Goal: Information Seeking & Learning: Learn about a topic

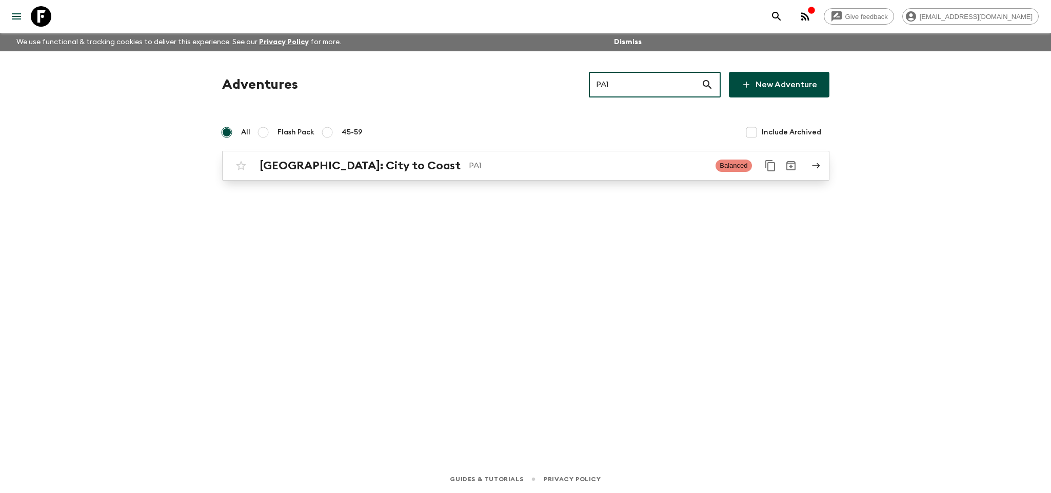
type input "PA1"
click at [507, 167] on p "PA1" at bounding box center [588, 166] width 239 height 12
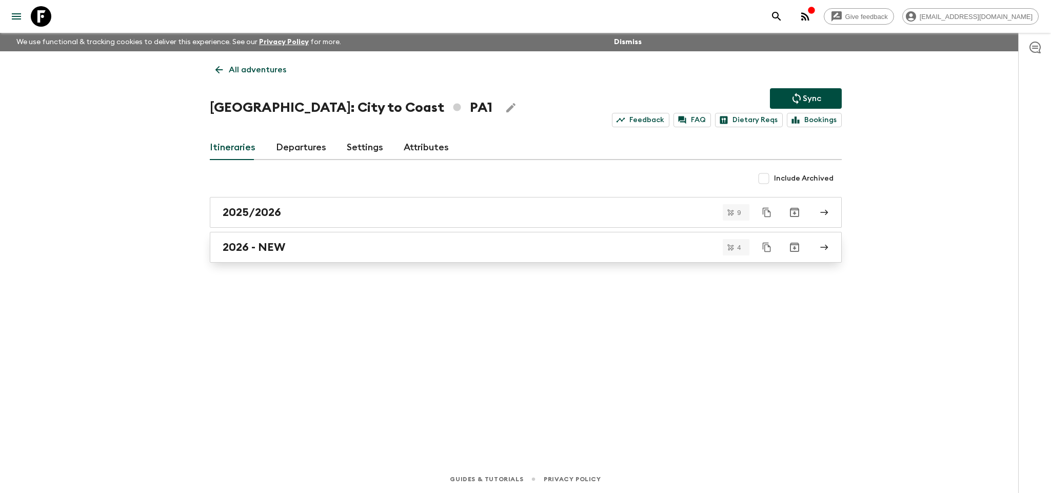
click at [332, 244] on div "2026 - NEW" at bounding box center [516, 247] width 587 height 13
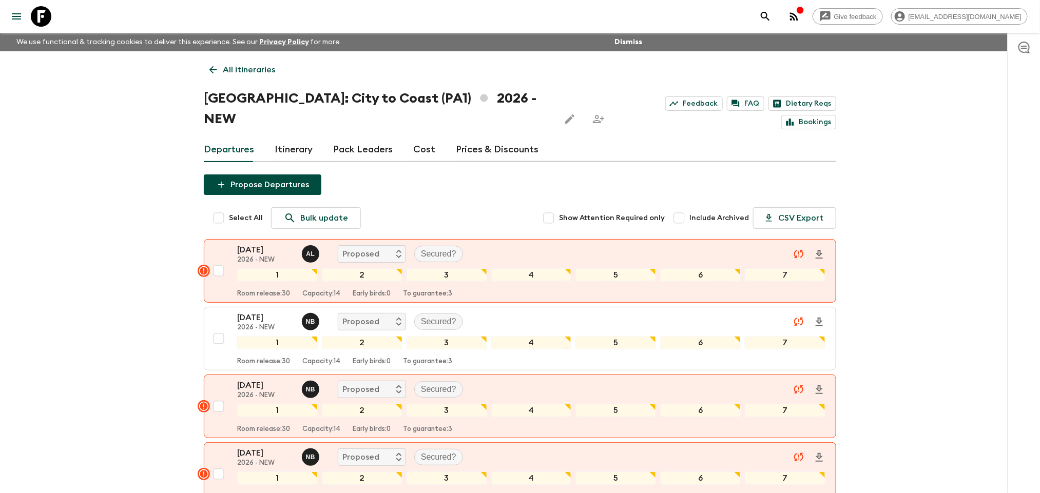
click at [436, 138] on div "Departures Itinerary Pack Leaders Cost Prices & Discounts" at bounding box center [520, 150] width 632 height 25
click at [415, 138] on link "Cost" at bounding box center [424, 150] width 22 height 25
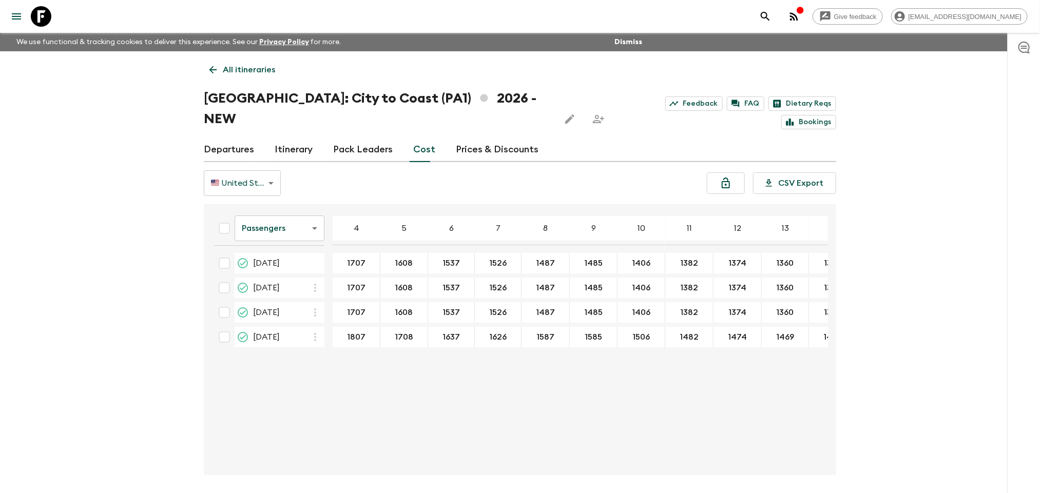
click at [473, 138] on link "Prices & Discounts" at bounding box center [497, 150] width 83 height 25
